Goal: Task Accomplishment & Management: Use online tool/utility

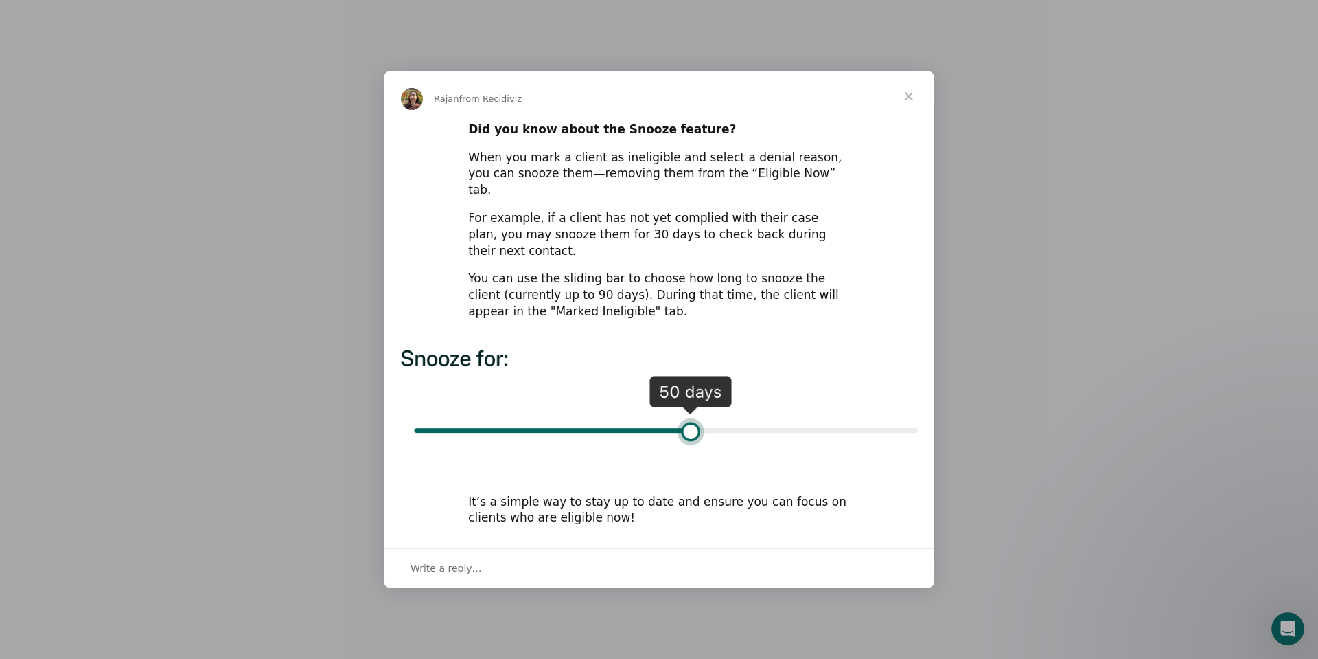
click at [913, 112] on span "Close" at bounding box center [908, 95] width 49 height 49
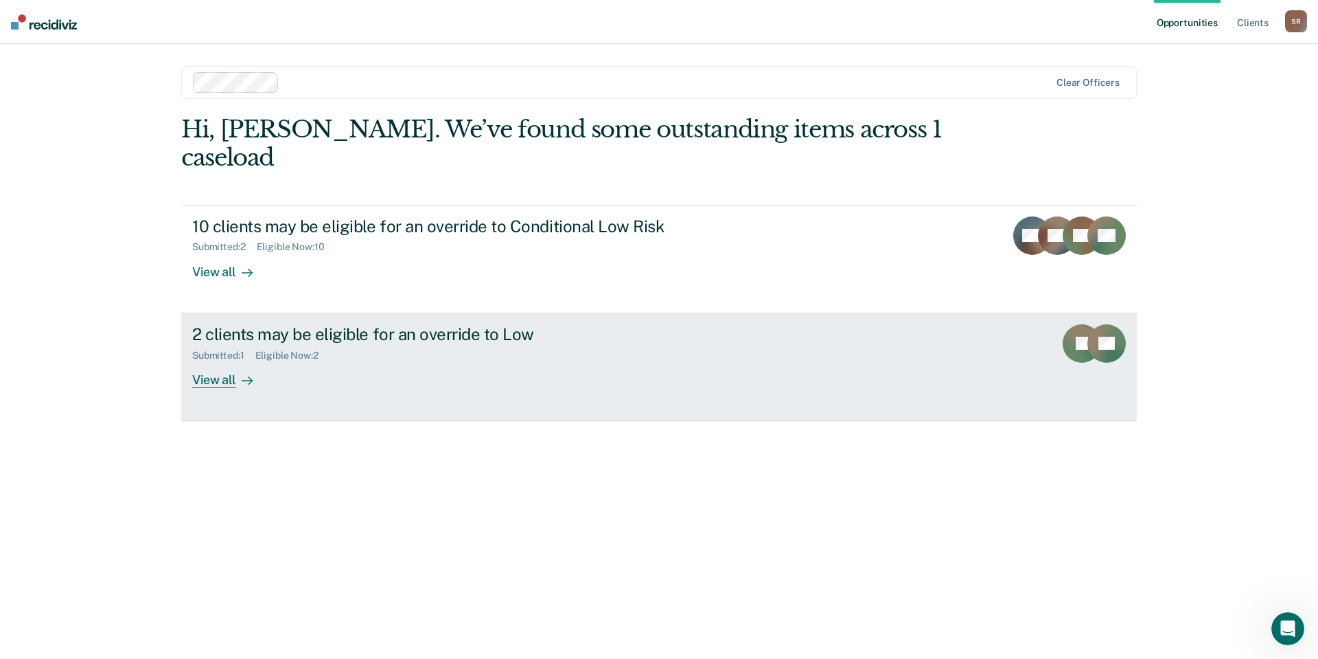
click at [404, 324] on div "2 clients may be eligible for an override to Low" at bounding box center [433, 334] width 482 height 20
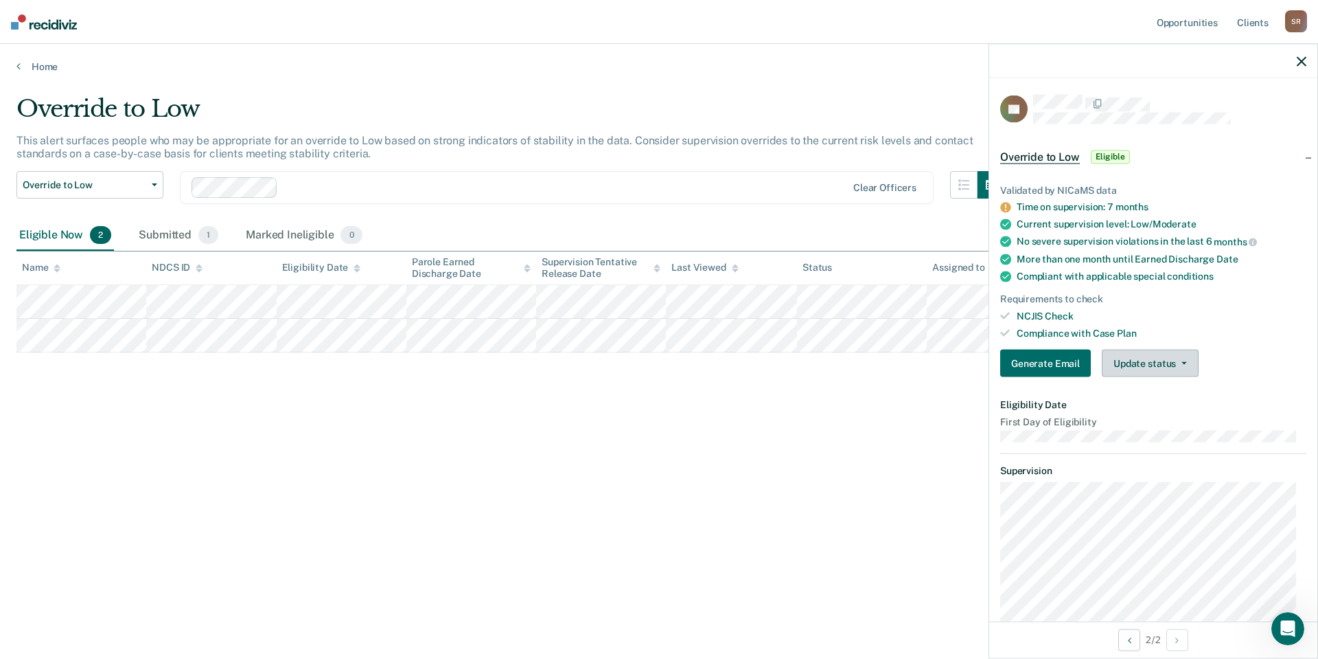
click at [1186, 363] on button "Update status" at bounding box center [1150, 363] width 97 height 27
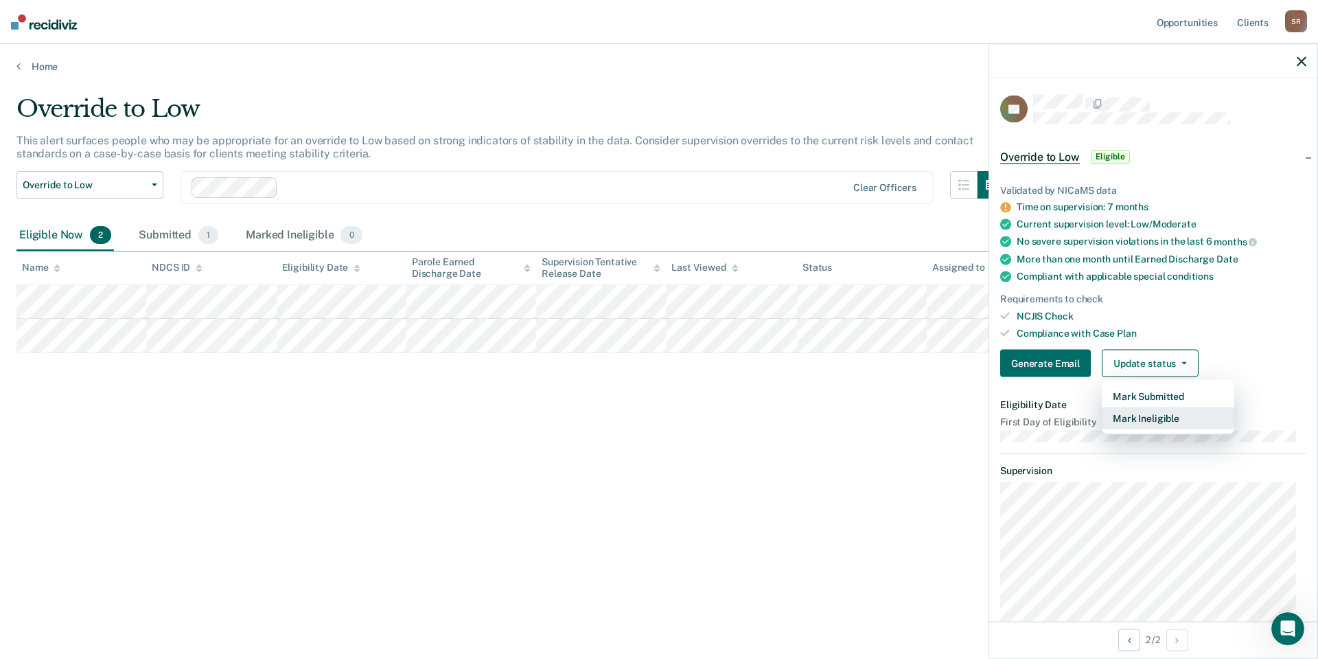
click at [1152, 420] on button "Mark Ineligible" at bounding box center [1168, 418] width 133 height 22
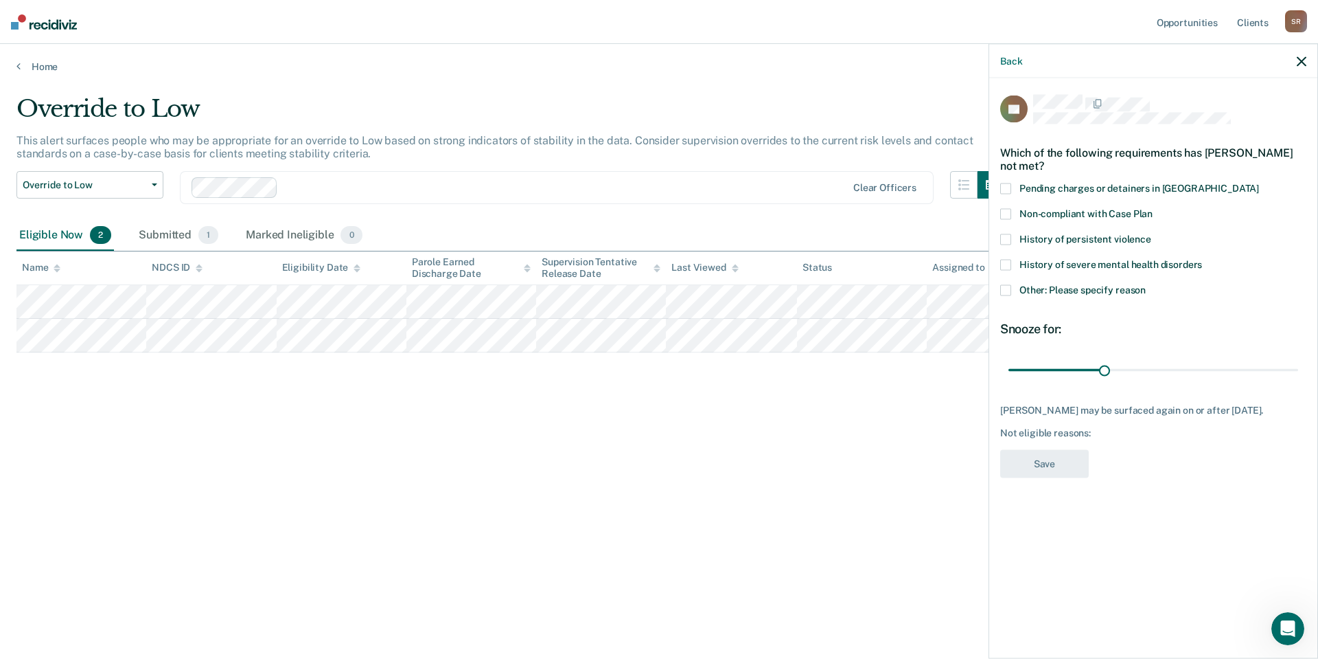
click at [1006, 209] on span at bounding box center [1006, 214] width 11 height 11
click at [1035, 450] on button "Save" at bounding box center [1045, 464] width 89 height 28
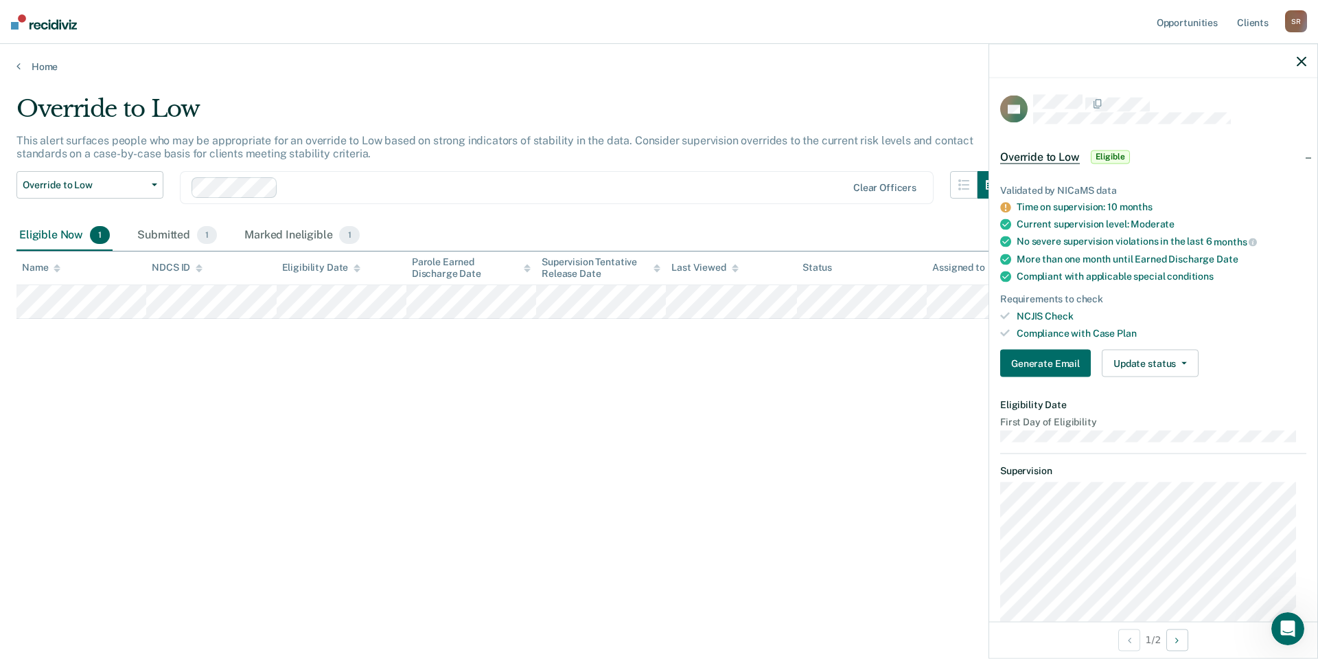
click at [1302, 57] on icon "button" at bounding box center [1302, 61] width 10 height 10
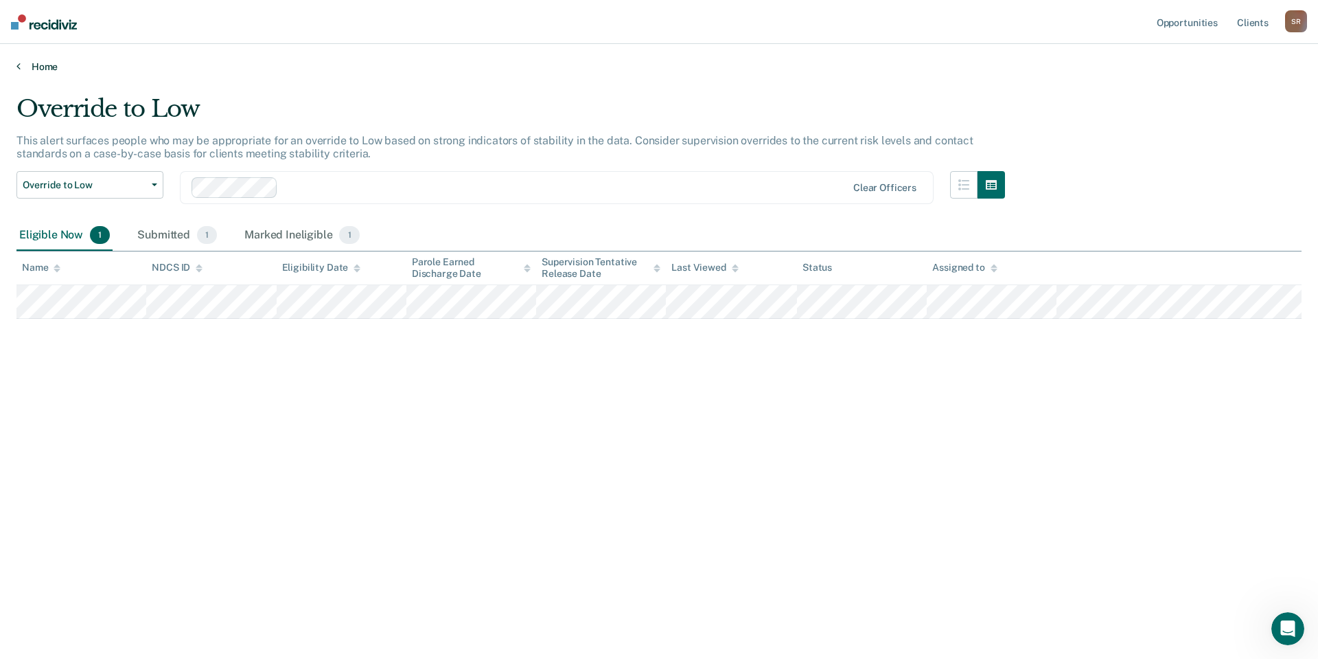
click at [21, 66] on link "Home" at bounding box center [659, 66] width 1286 height 12
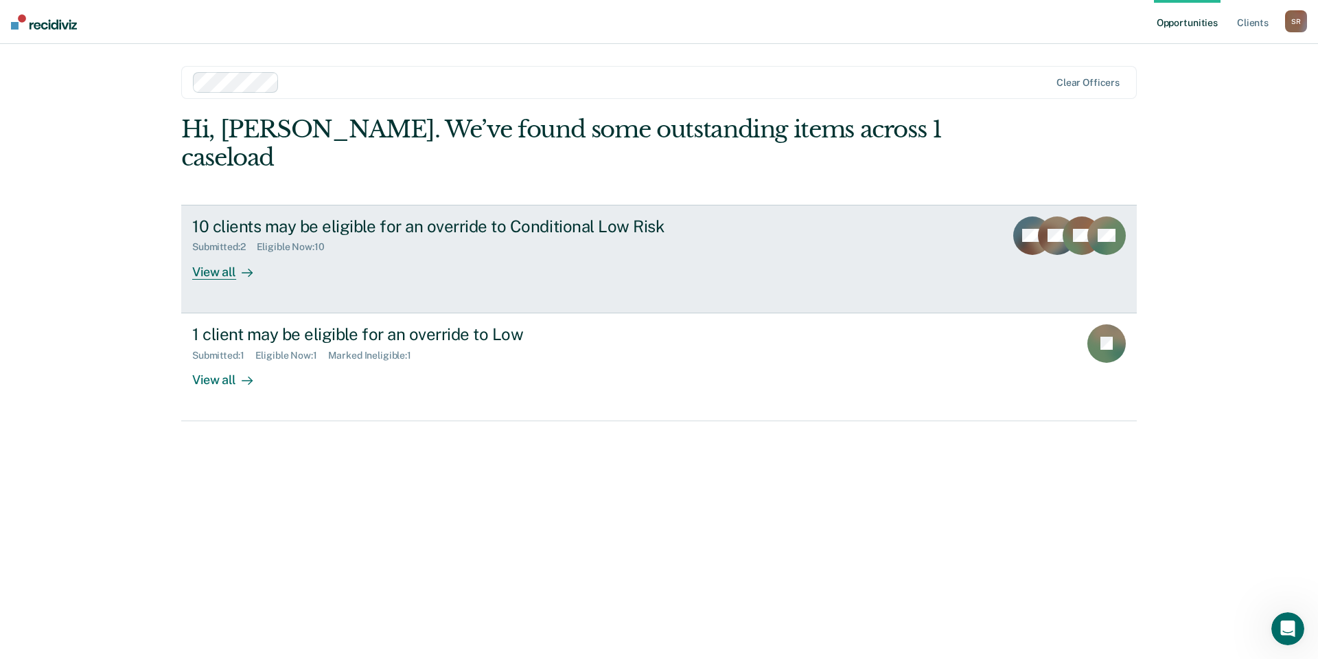
click at [212, 253] on div "View all" at bounding box center [230, 266] width 77 height 27
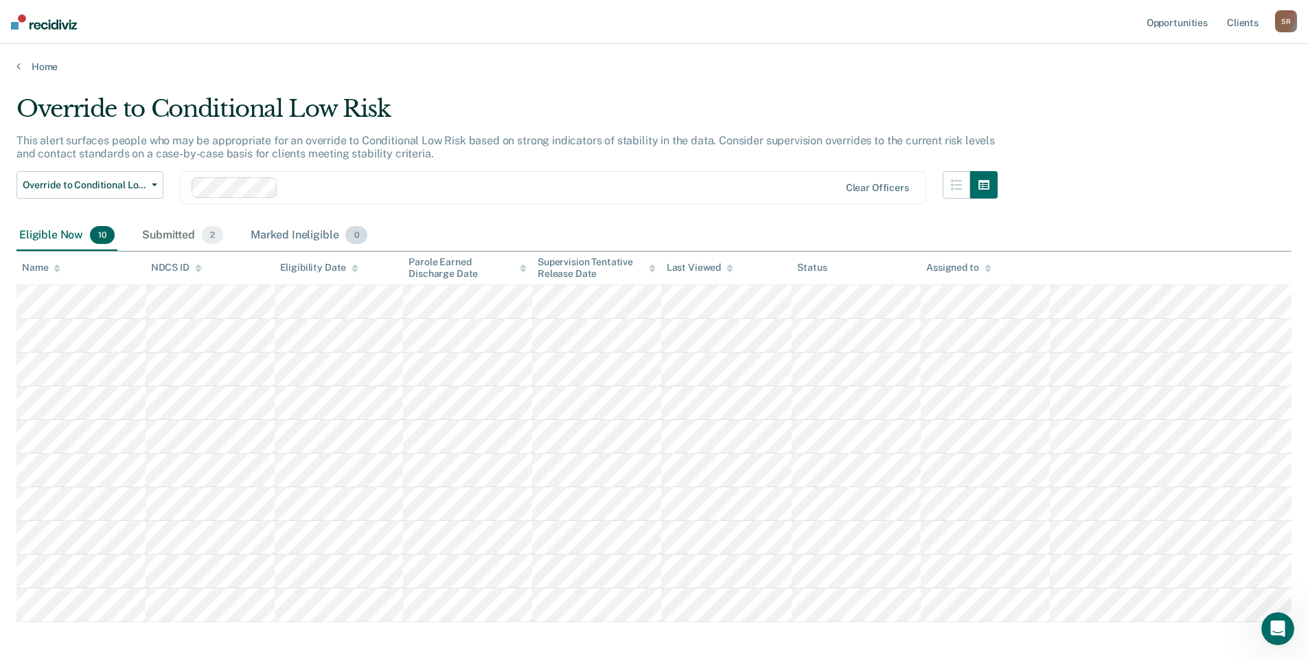
scroll to position [62, 0]
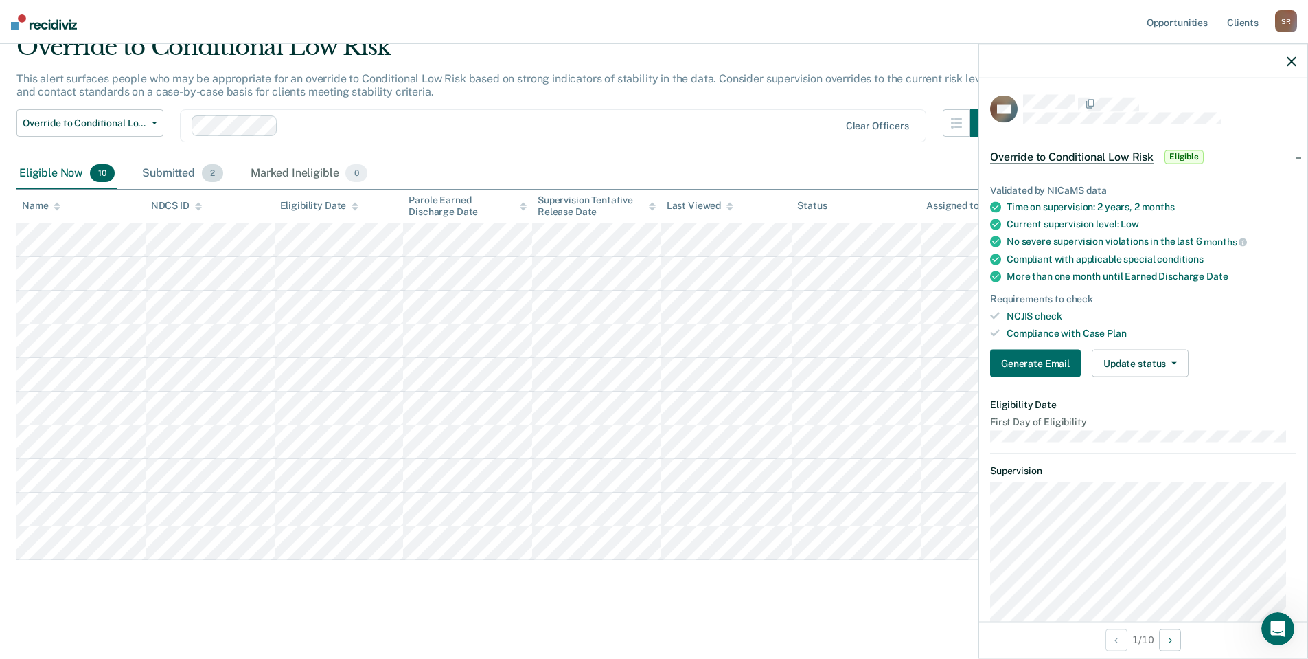
click at [174, 173] on div "Submitted 2" at bounding box center [182, 174] width 87 height 30
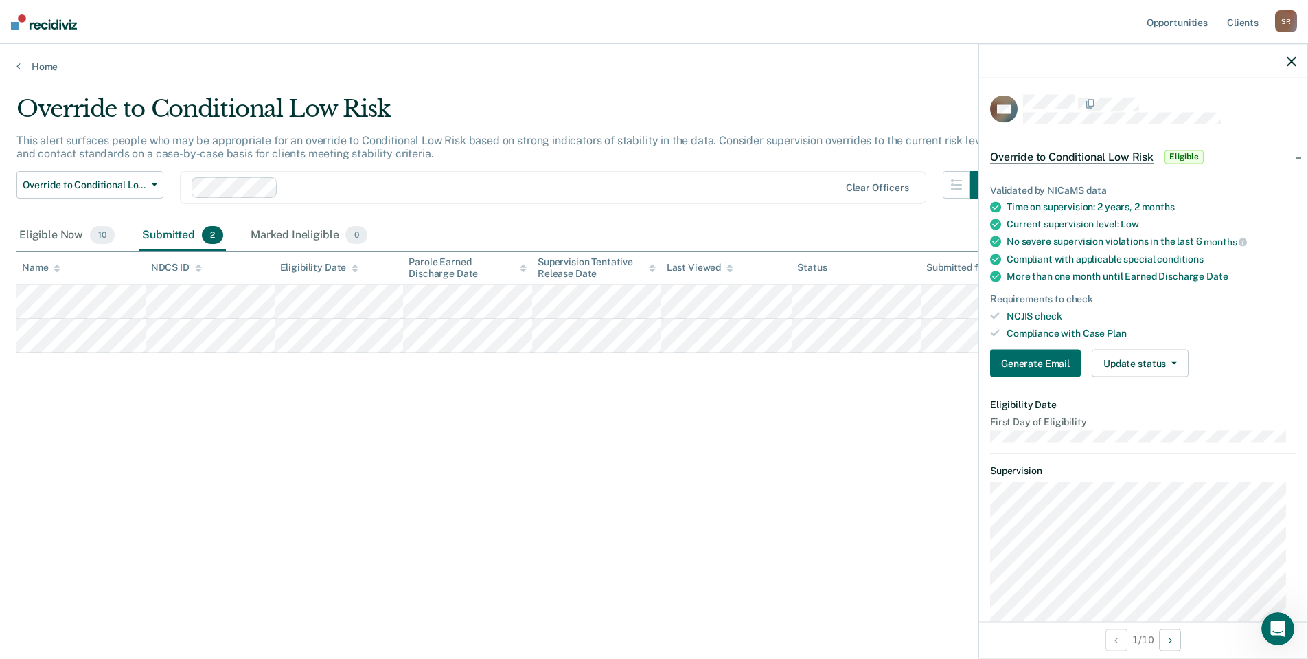
scroll to position [0, 0]
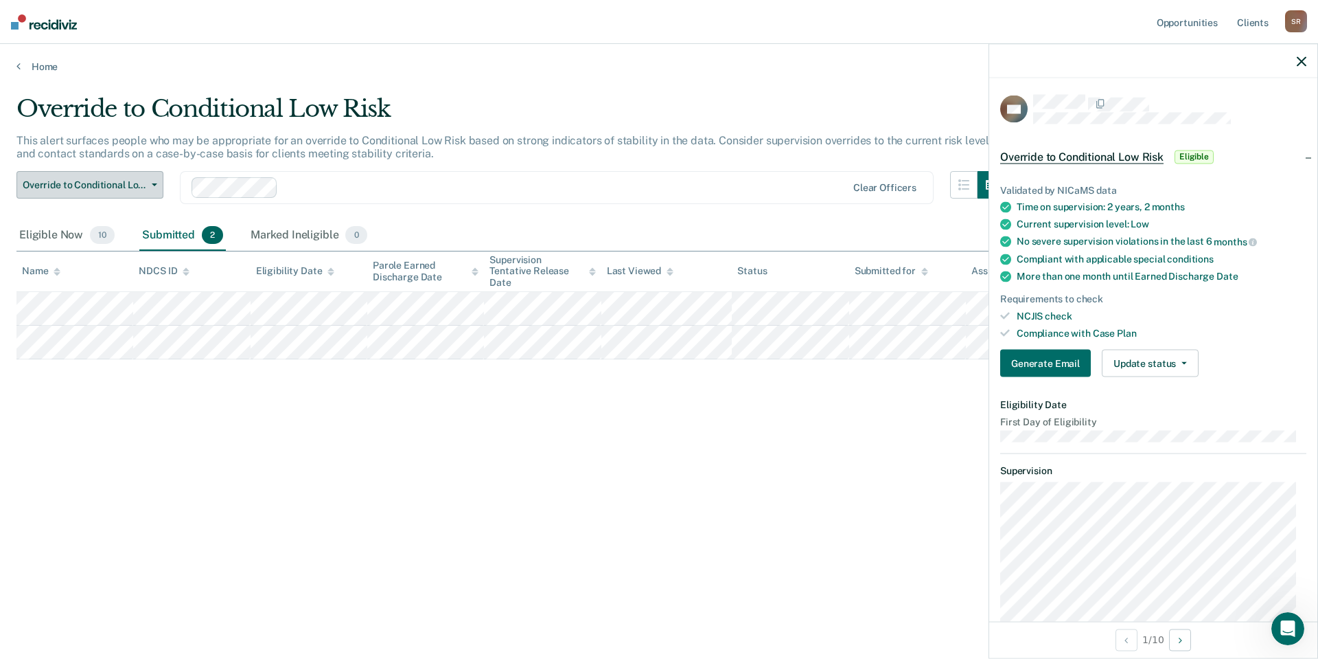
click at [70, 187] on span "Override to Conditional Low Risk" at bounding box center [85, 185] width 124 height 12
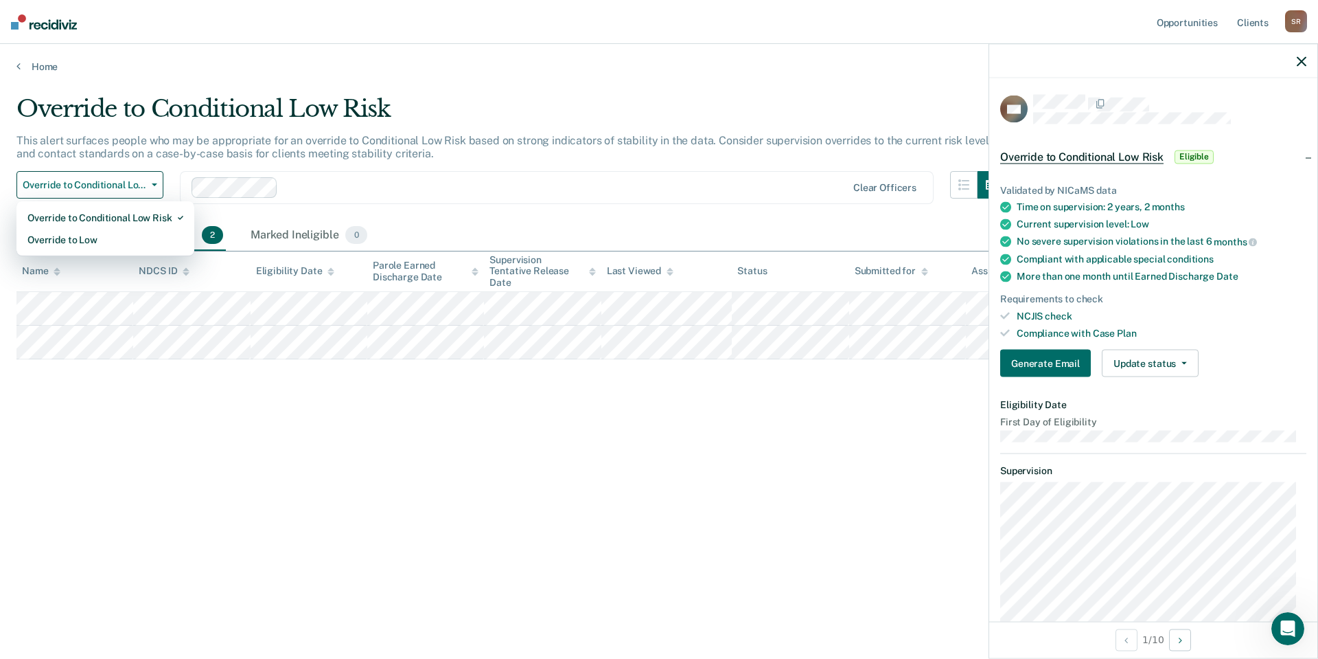
click at [345, 185] on div at bounding box center [565, 187] width 563 height 16
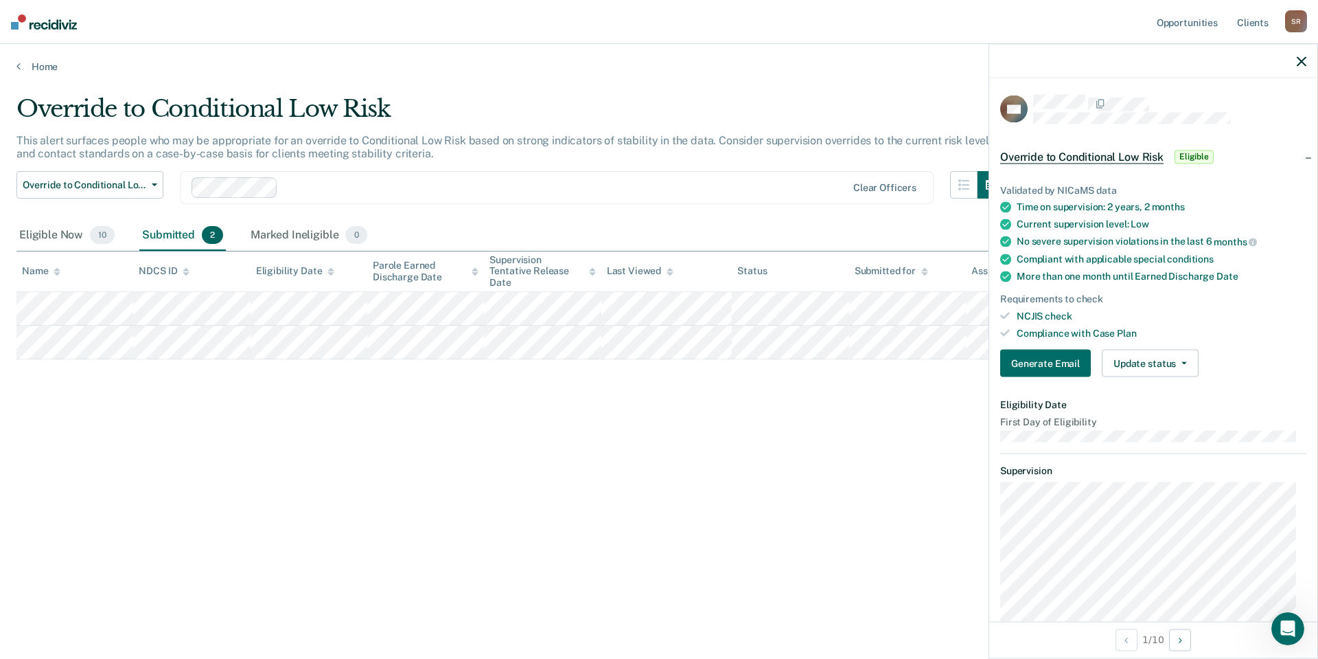
click at [12, 69] on div "Home" at bounding box center [659, 58] width 1318 height 29
click at [19, 64] on icon at bounding box center [18, 65] width 4 height 11
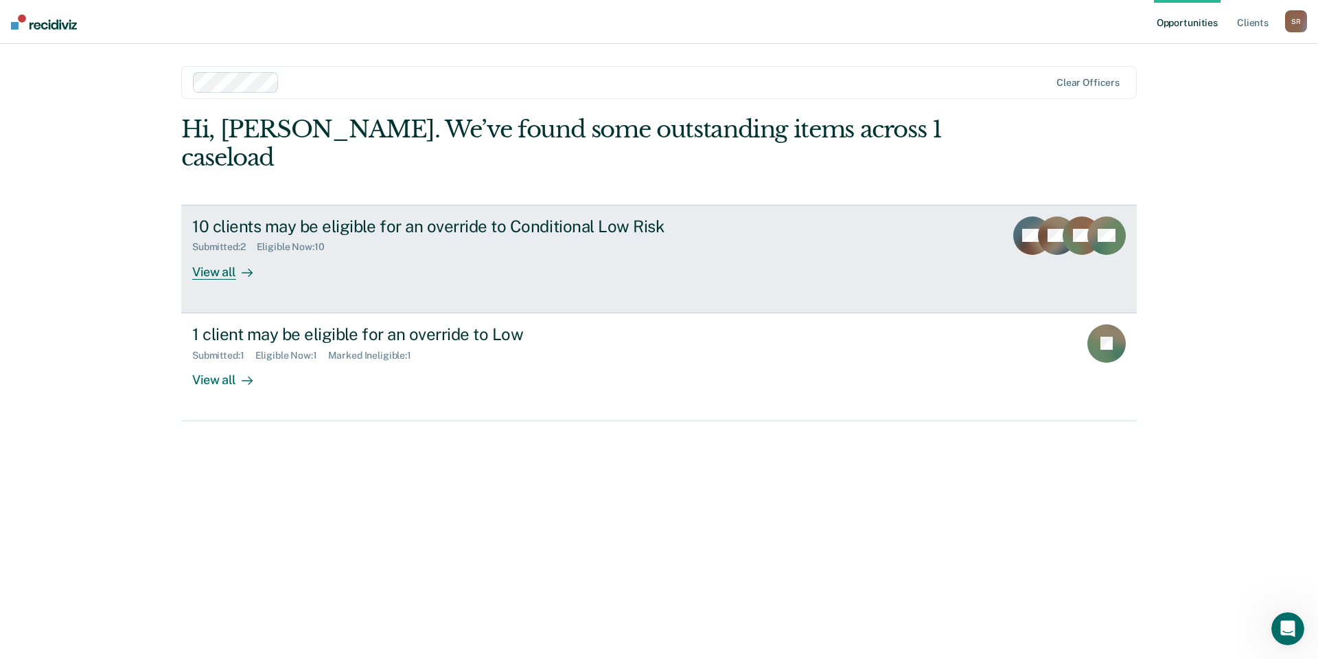
click at [212, 253] on div "View all" at bounding box center [230, 266] width 77 height 27
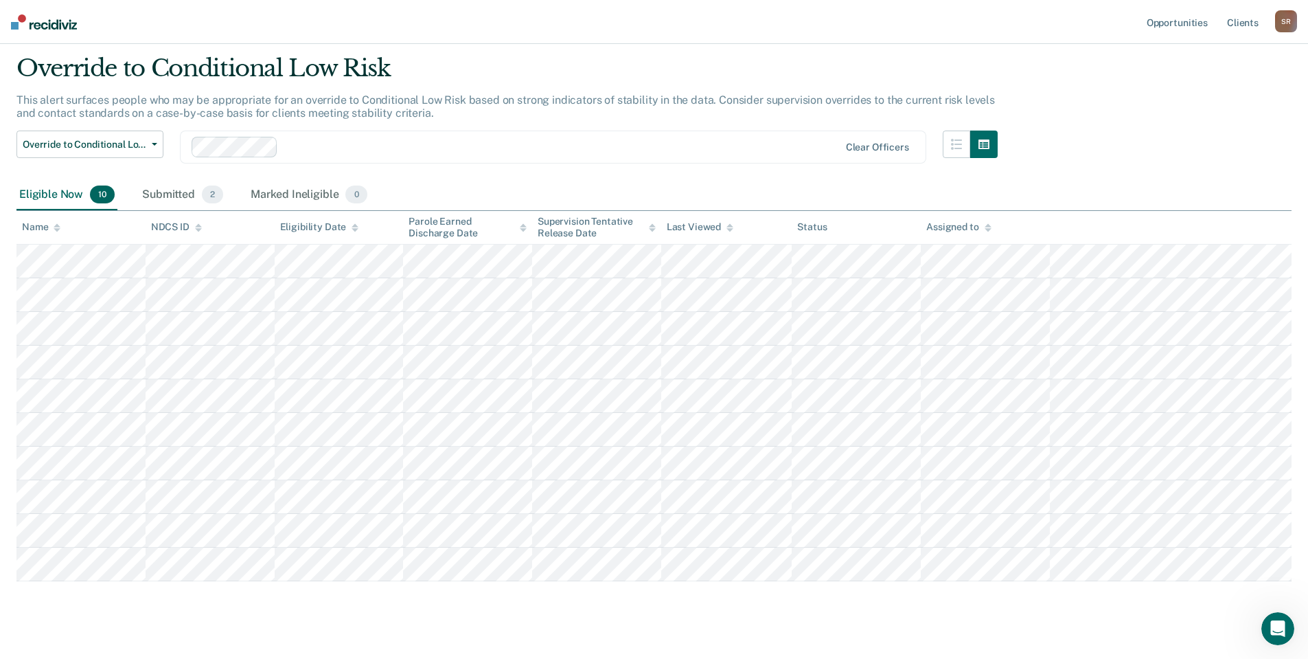
scroll to position [62, 0]
